Goal: Task Accomplishment & Management: Use online tool/utility

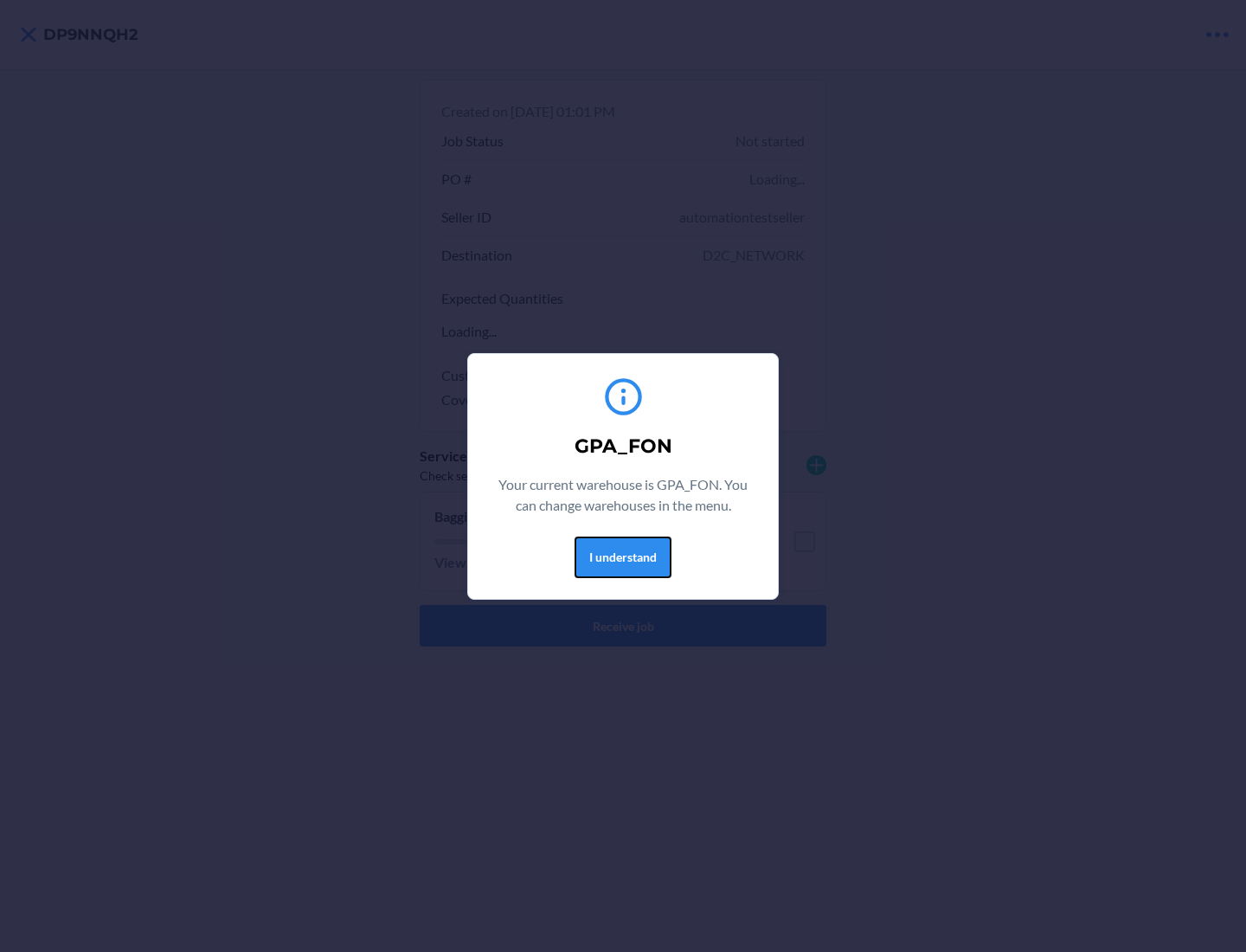
click at [623, 557] on button "I understand" at bounding box center [623, 558] width 97 height 42
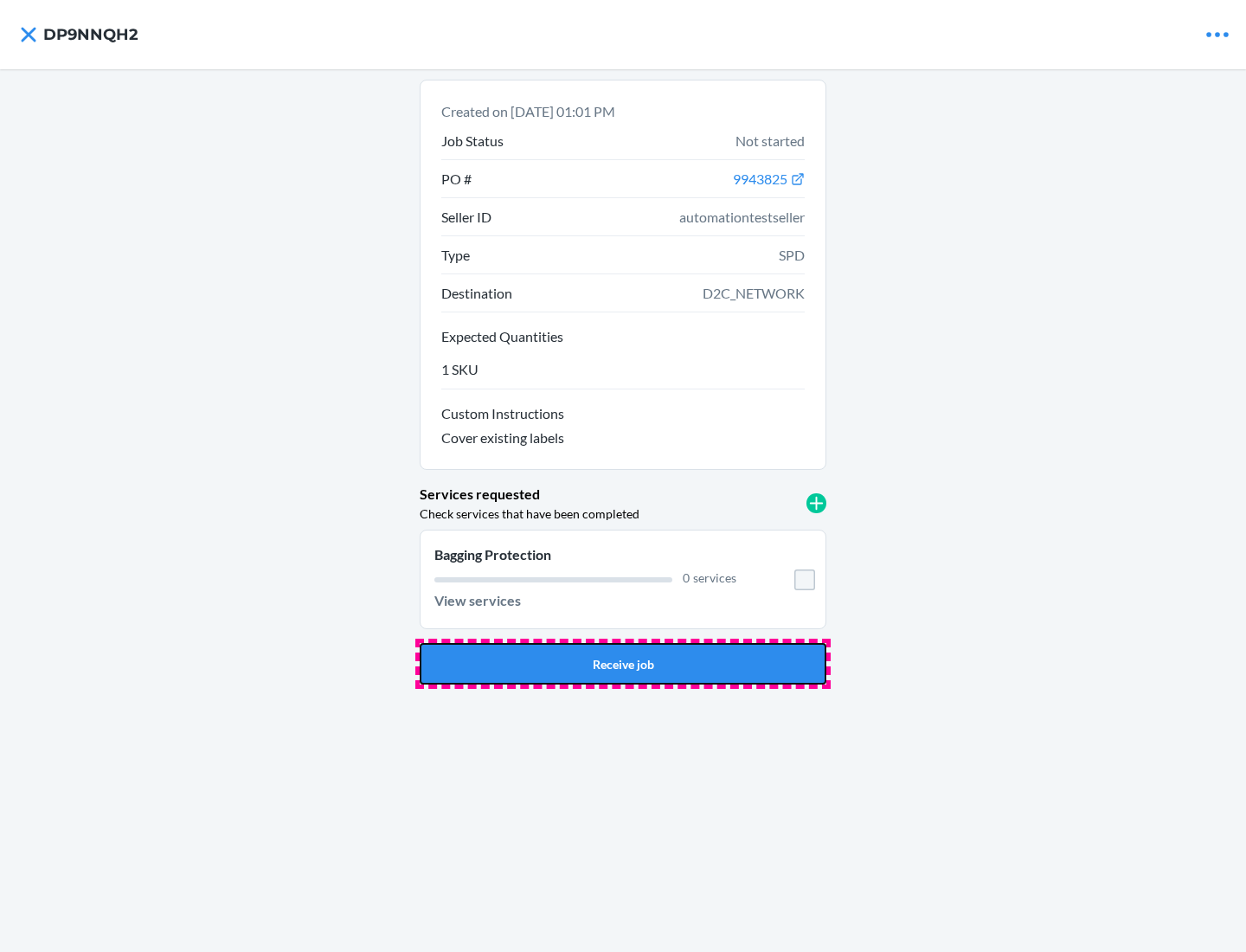
click at [623, 664] on button "Receive job" at bounding box center [623, 664] width 407 height 42
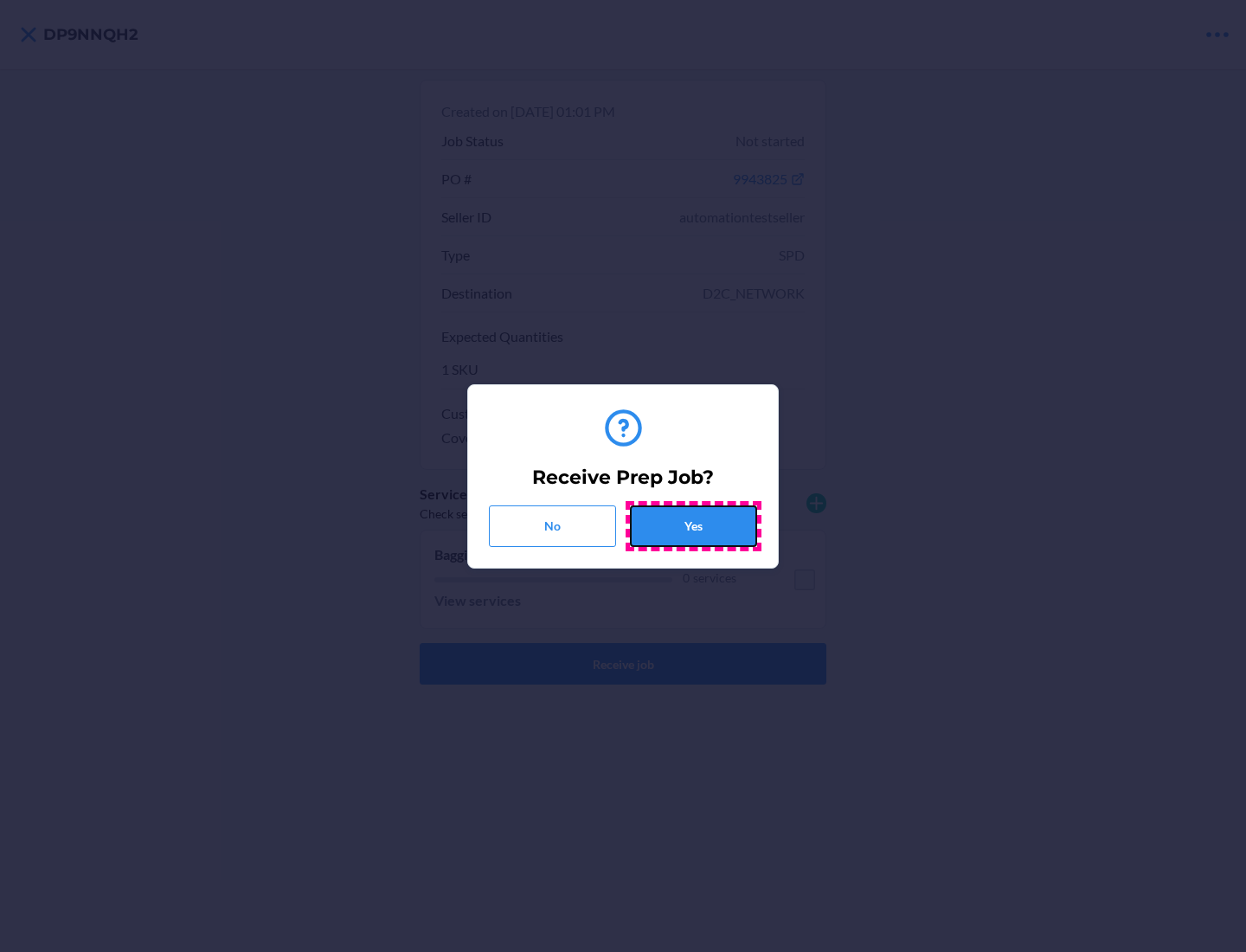
click at [694, 525] on button "Yes" at bounding box center [694, 526] width 127 height 42
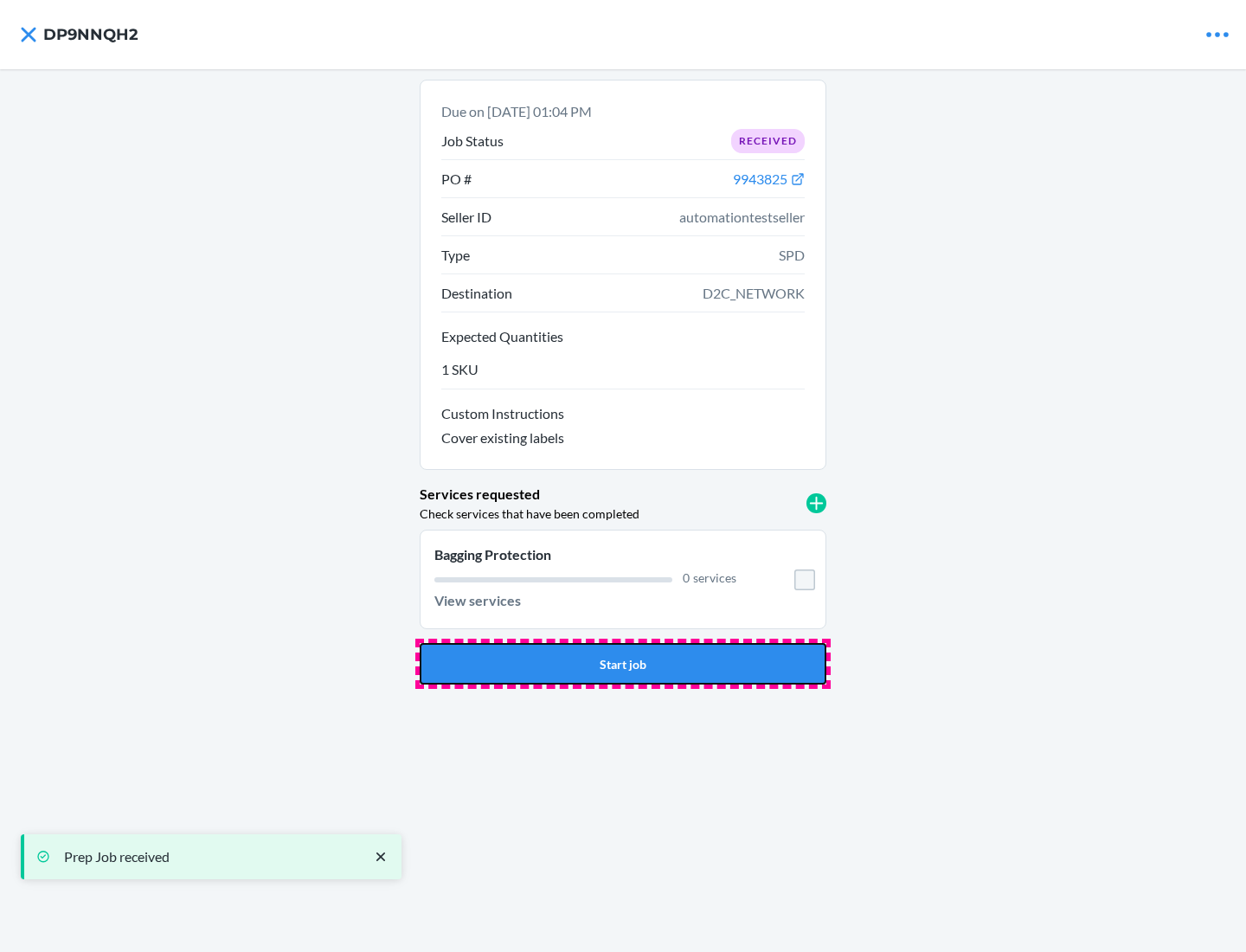
click at [623, 664] on button "Start job" at bounding box center [623, 664] width 407 height 42
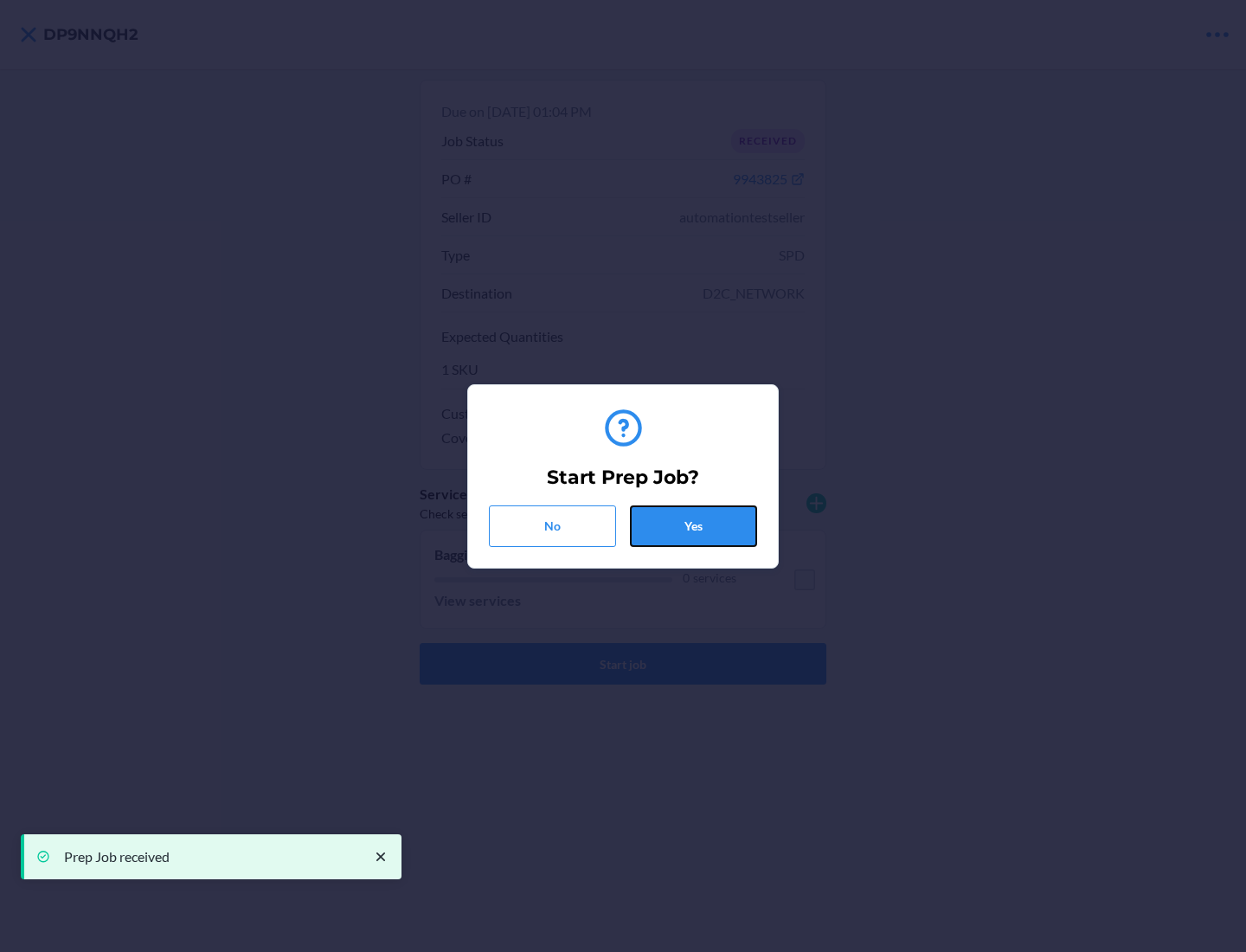
click at [694, 525] on button "Yes" at bounding box center [694, 526] width 127 height 42
